Goal: Information Seeking & Learning: Learn about a topic

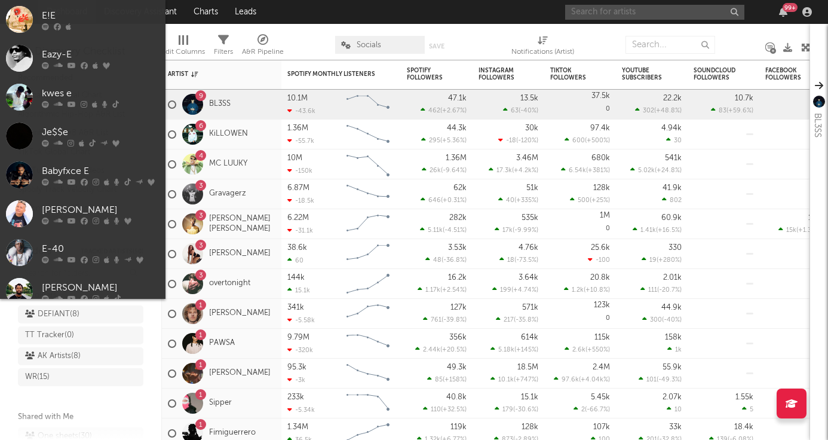
click at [598, 16] on input "text" at bounding box center [654, 12] width 179 height 15
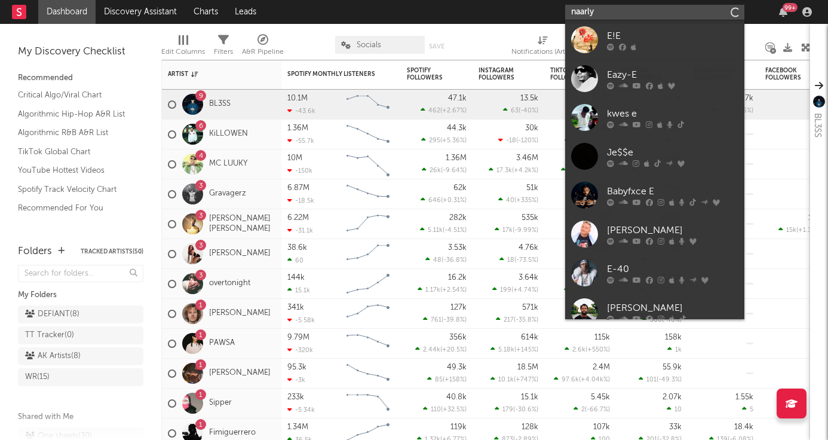
type input "naarly"
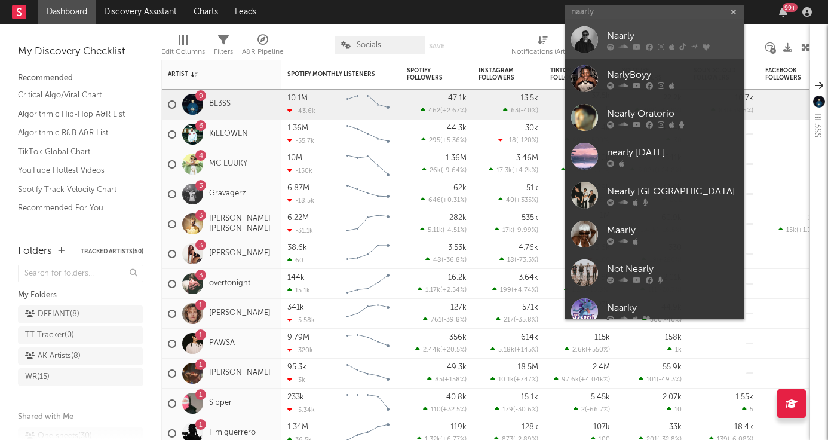
click at [607, 33] on link "Naarly" at bounding box center [654, 39] width 179 height 39
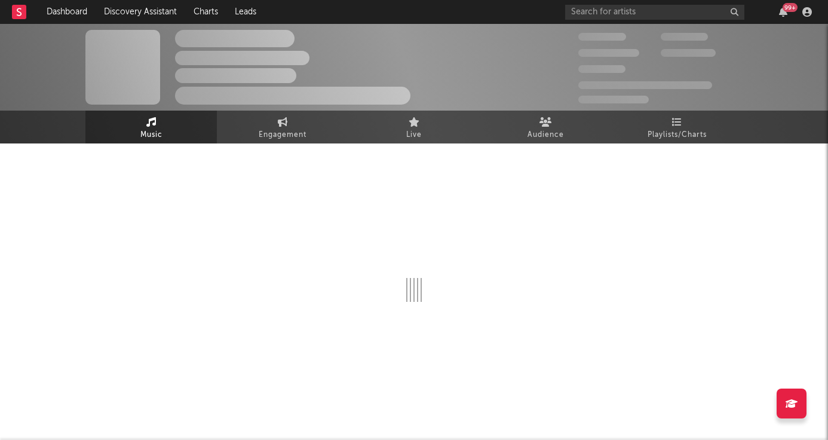
select select "6m"
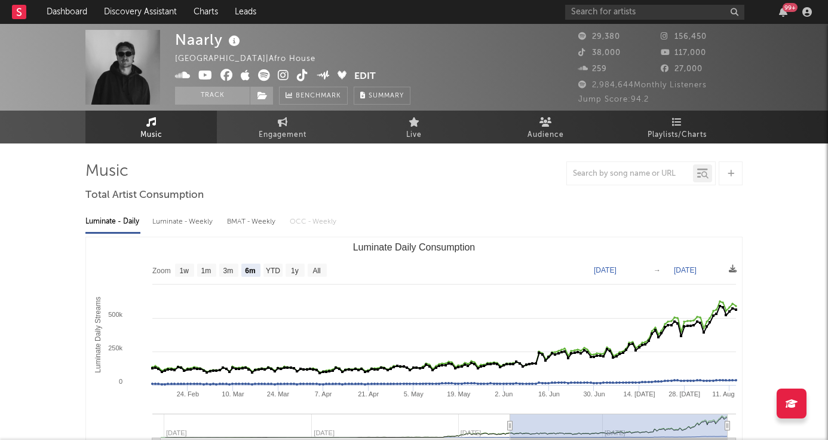
scroll to position [1, 0]
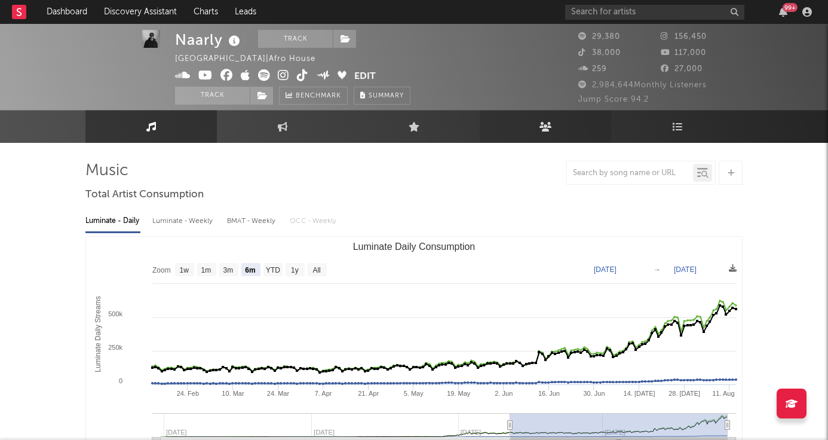
click at [541, 122] on icon at bounding box center [546, 127] width 13 height 10
